Goal: Task Accomplishment & Management: Use online tool/utility

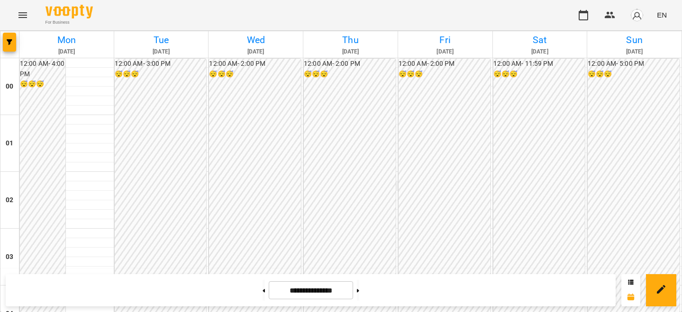
scroll to position [850, 0]
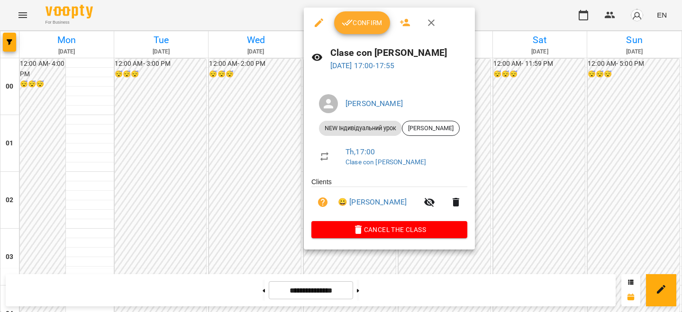
click at [367, 11] on button "Confirm" at bounding box center [362, 22] width 56 height 23
click at [367, 22] on span "Confirm" at bounding box center [362, 22] width 41 height 11
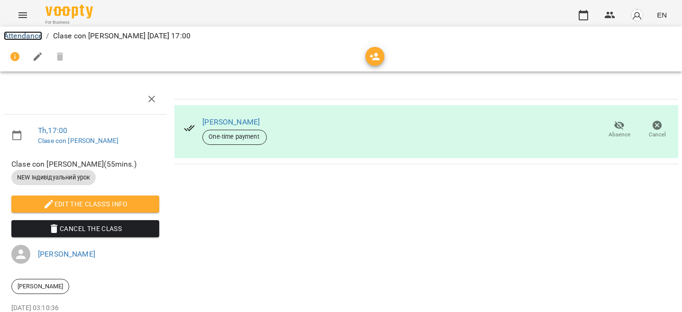
click at [26, 36] on link "Attendance" at bounding box center [23, 35] width 38 height 9
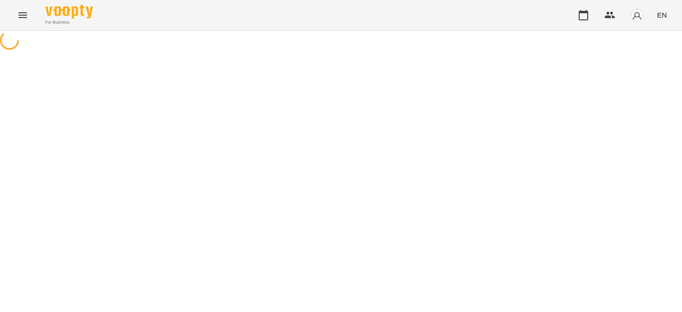
click at [635, 13] on img "button" at bounding box center [636, 15] width 13 height 13
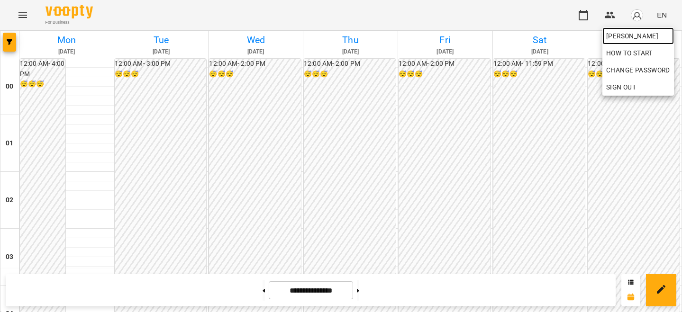
click at [635, 34] on span "[PERSON_NAME]" at bounding box center [638, 35] width 64 height 11
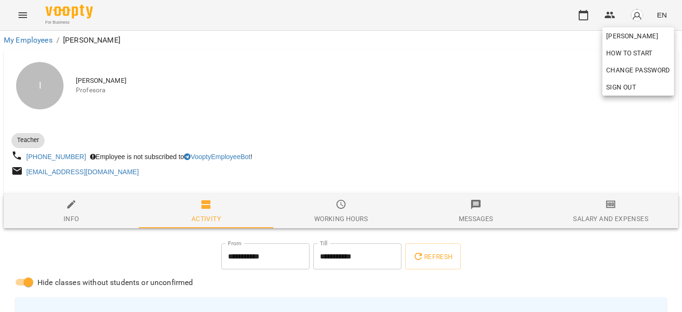
click at [621, 206] on div at bounding box center [341, 156] width 682 height 312
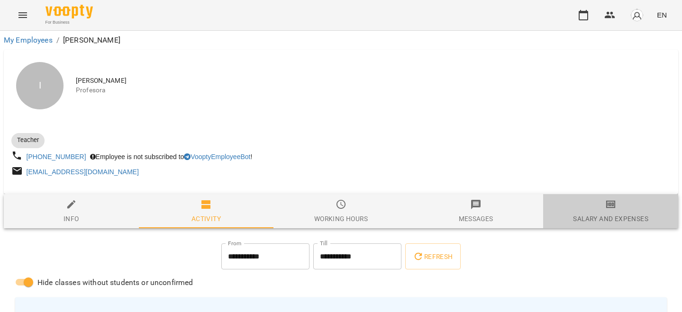
click at [616, 206] on span "Salary and Expenses" at bounding box center [611, 212] width 124 height 26
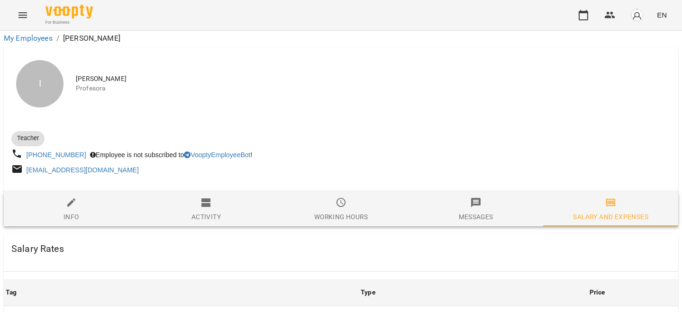
scroll to position [367, 0]
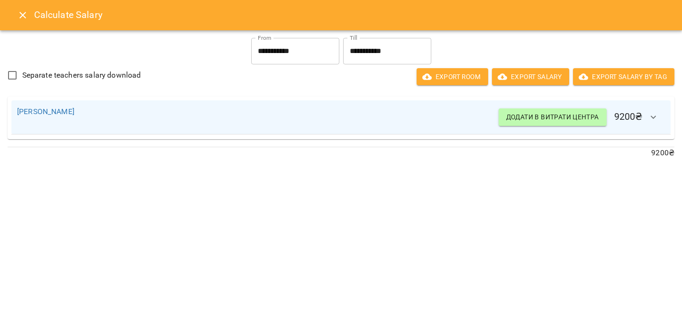
click at [28, 15] on icon "Close" at bounding box center [22, 14] width 11 height 11
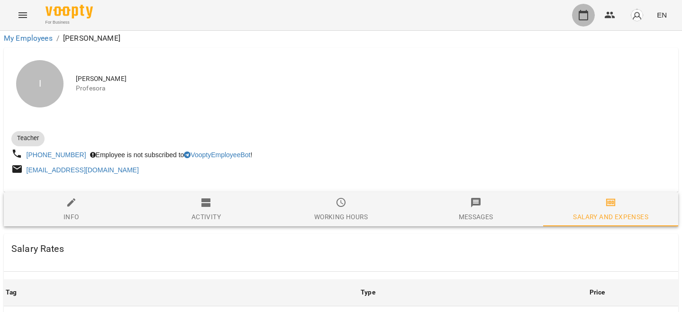
click at [583, 21] on button "button" at bounding box center [583, 15] width 23 height 23
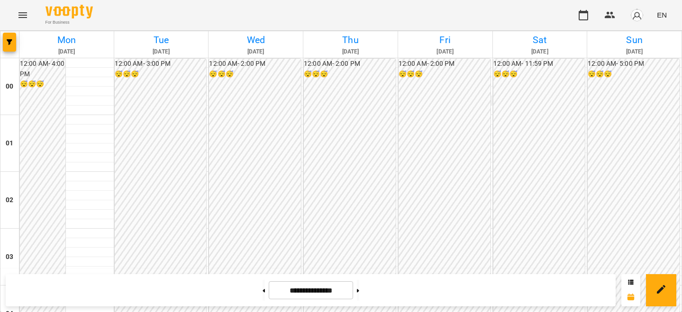
scroll to position [883, 0]
